Goal: Navigation & Orientation: Find specific page/section

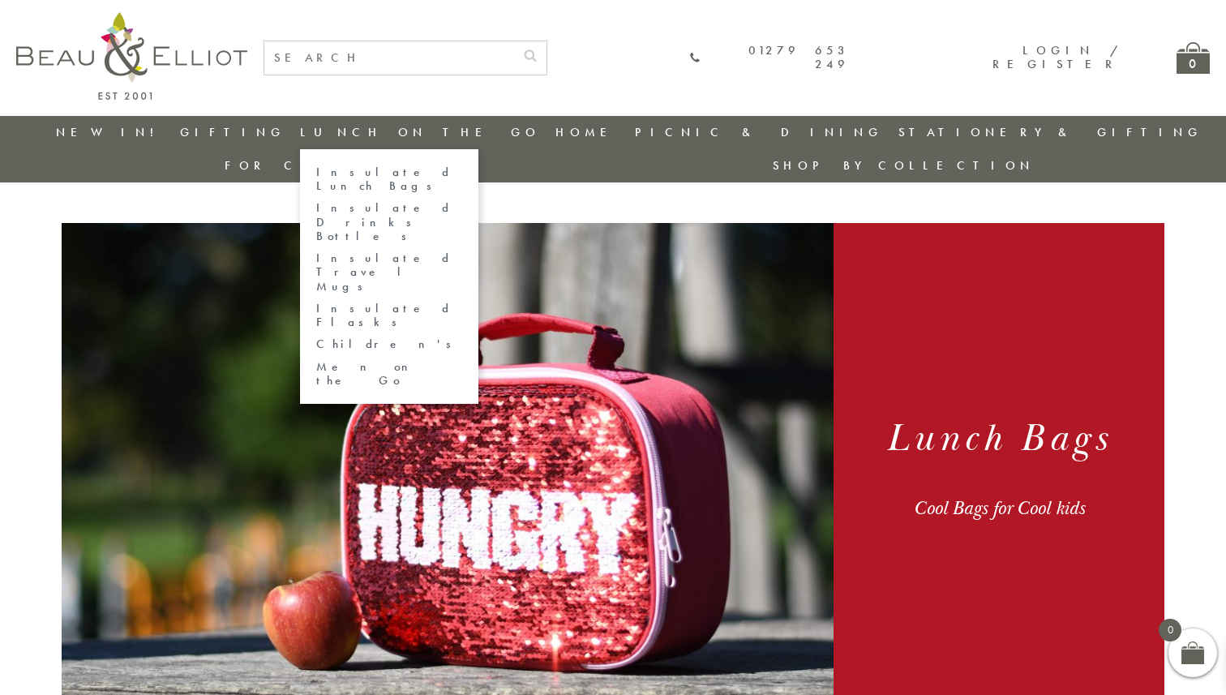
click at [338, 360] on link "Men on the Go" at bounding box center [389, 374] width 146 height 28
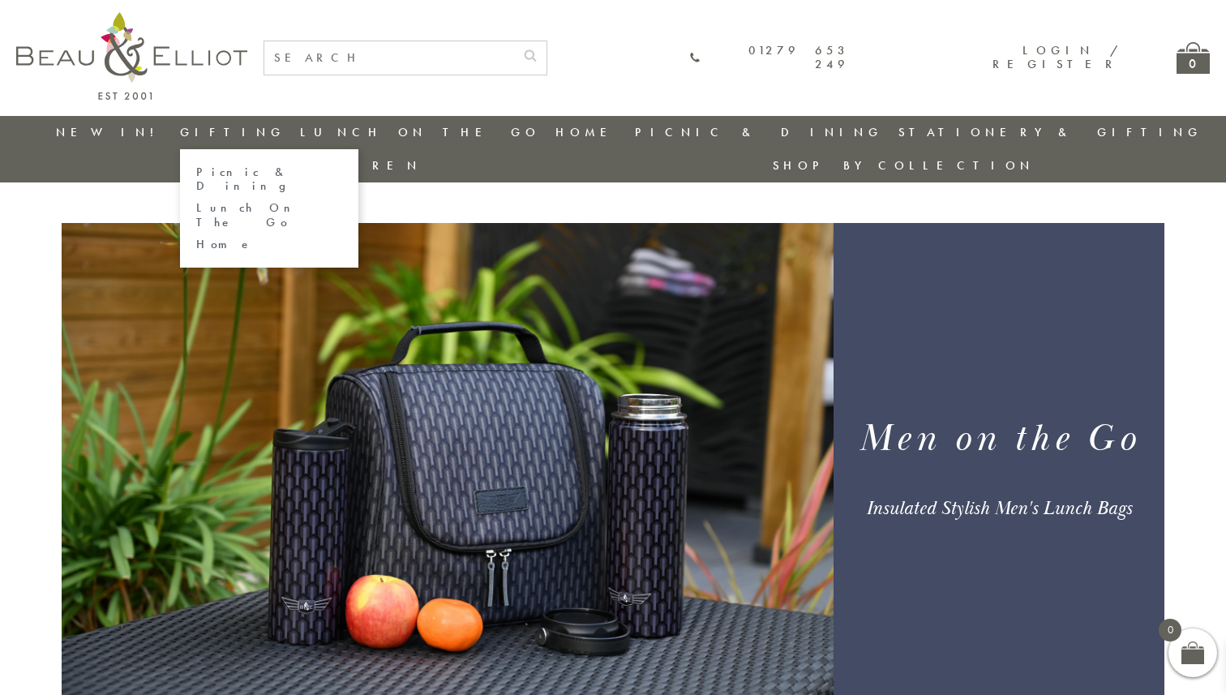
click at [229, 201] on link "Lunch On The Go" at bounding box center [269, 215] width 146 height 28
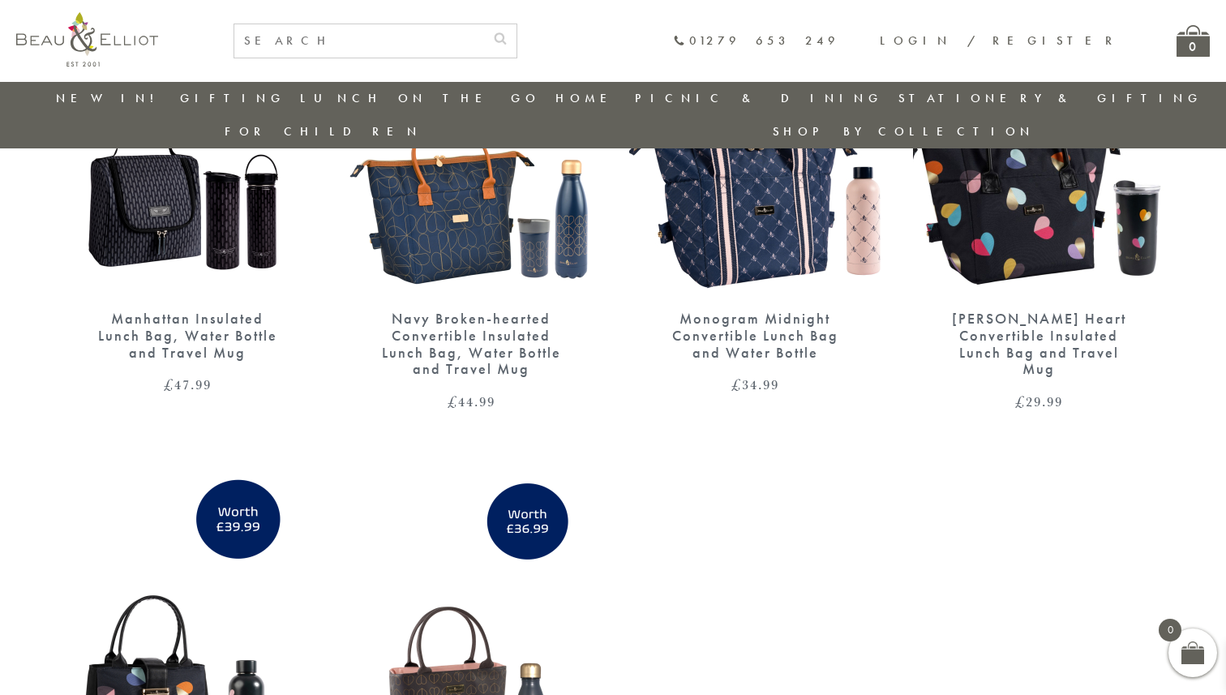
scroll to position [253, 0]
